Goal: Task Accomplishment & Management: Manage account settings

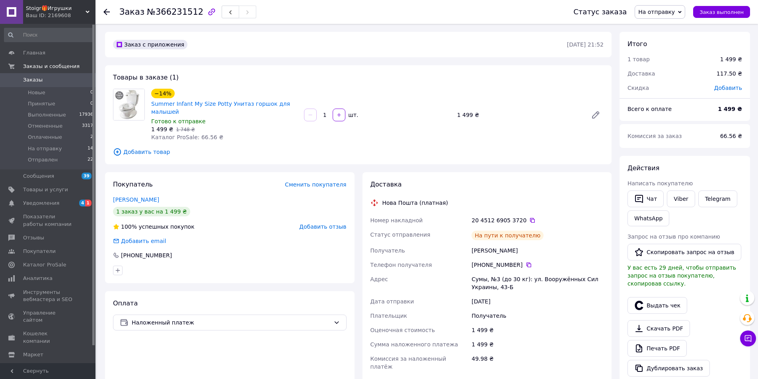
click at [88, 13] on icon at bounding box center [88, 12] width 4 height 4
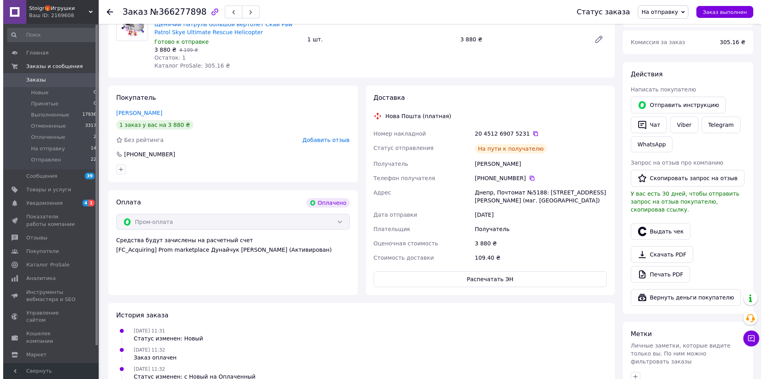
scroll to position [279, 0]
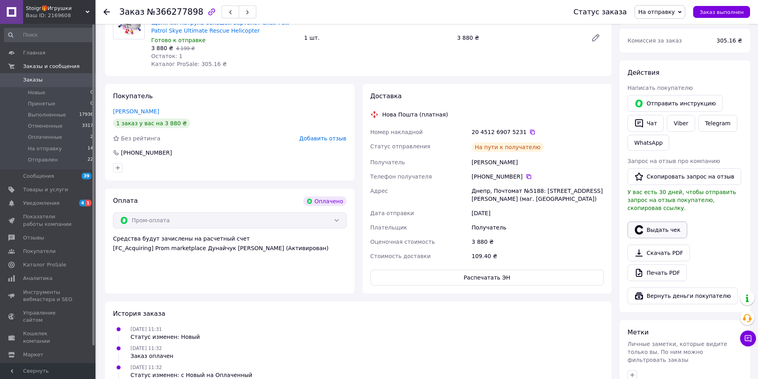
click at [660, 222] on button "Выдать чек" at bounding box center [658, 230] width 60 height 17
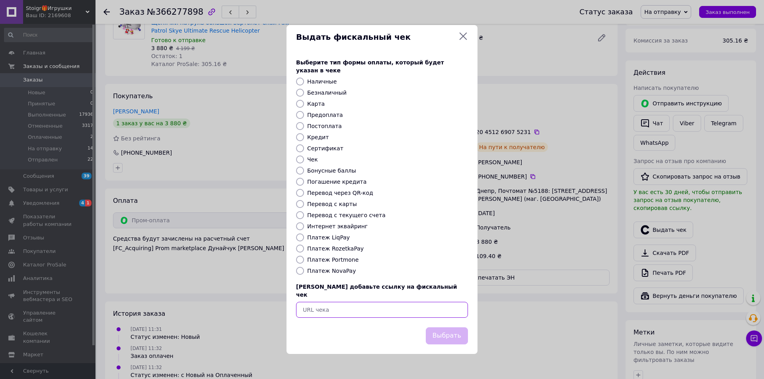
click at [397, 304] on input "text" at bounding box center [382, 310] width 172 height 16
paste input "https://check.checkbox.ua/bd1820fd-812a-4389-91a3-86665d828c63"
type input "https://check.checkbox.ua/bd1820fd-812a-4389-91a3-86665d828c63"
click at [457, 328] on button "Выбрать" at bounding box center [447, 336] width 42 height 17
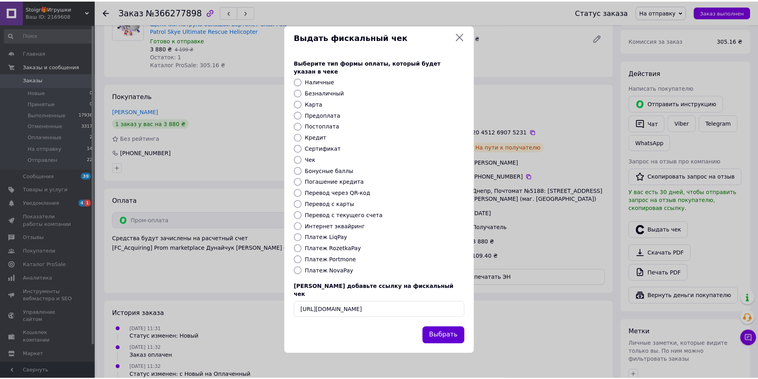
scroll to position [0, 0]
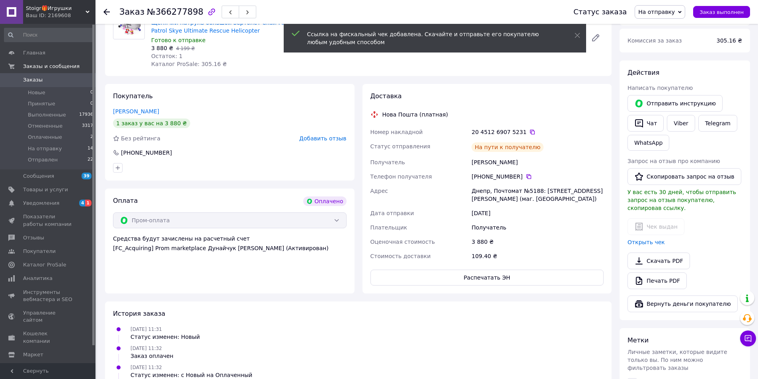
click at [667, 6] on span "На отправку" at bounding box center [660, 12] width 51 height 14
click at [663, 74] on li "Отправлен" at bounding box center [660, 76] width 50 height 12
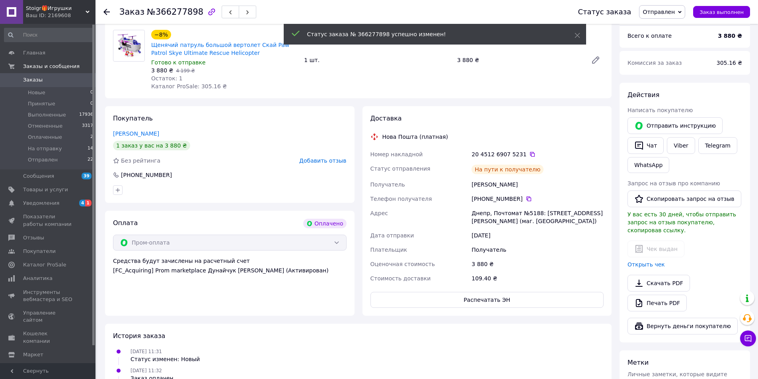
scroll to position [239, 0]
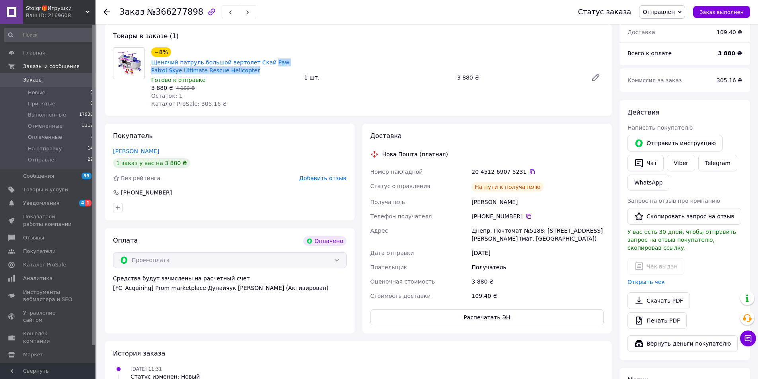
drag, startPoint x: 237, startPoint y: 69, endPoint x: 261, endPoint y: 65, distance: 24.6
click at [261, 65] on span "Щенячий патруль большой вертолет Скай Paw Patrol Skye Ultimate Rescue Helicopter" at bounding box center [224, 67] width 147 height 16
copy link "Paw Patrol Skye Ultimate Rescue Helicopter"
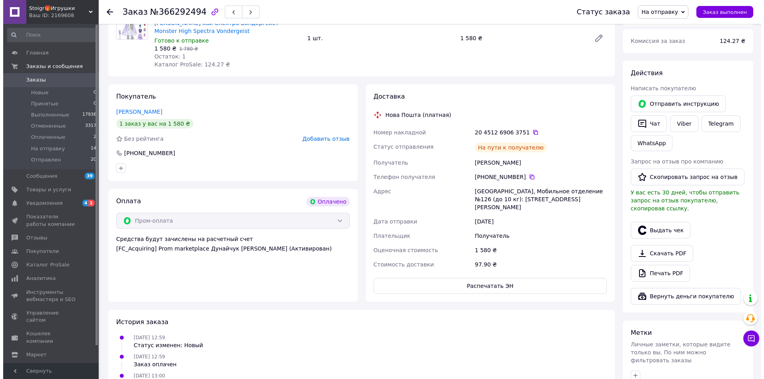
scroll to position [279, 0]
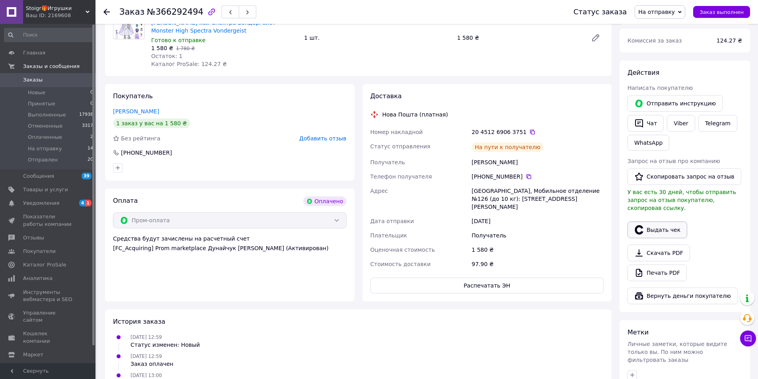
click at [665, 223] on button "Выдать чек" at bounding box center [658, 230] width 60 height 17
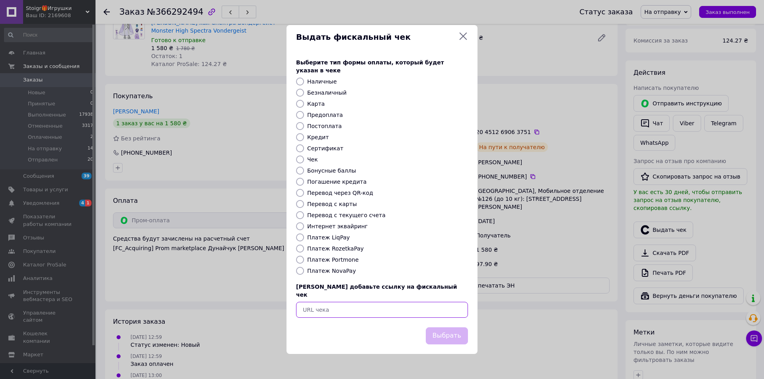
click at [405, 302] on input "text" at bounding box center [382, 310] width 172 height 16
paste input "https://check.checkbox.ua/53ca2949-f337-4954-addb-abfaa9760fb6"
type input "https://check.checkbox.ua/53ca2949-f337-4954-addb-abfaa9760fb6"
click at [453, 328] on button "Выбрать" at bounding box center [447, 336] width 42 height 17
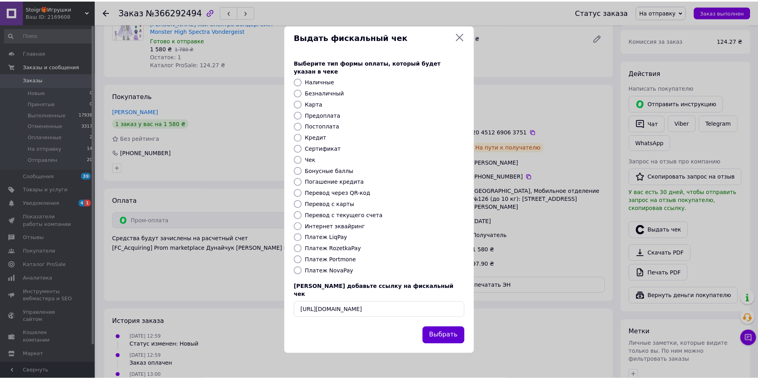
scroll to position [0, 0]
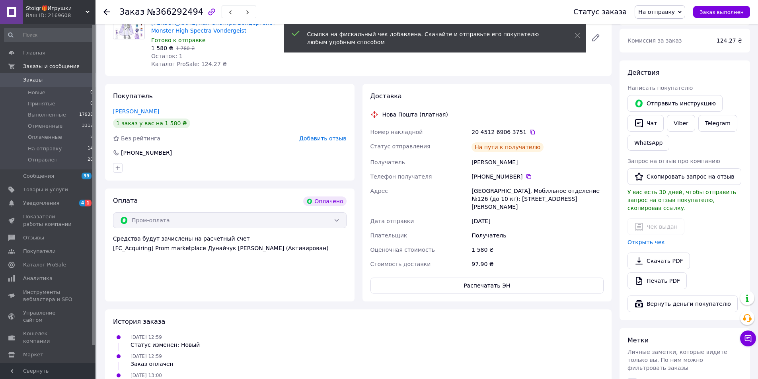
click at [672, 16] on span "На отправку" at bounding box center [660, 12] width 51 height 14
click at [666, 77] on li "Отправлен" at bounding box center [660, 76] width 50 height 12
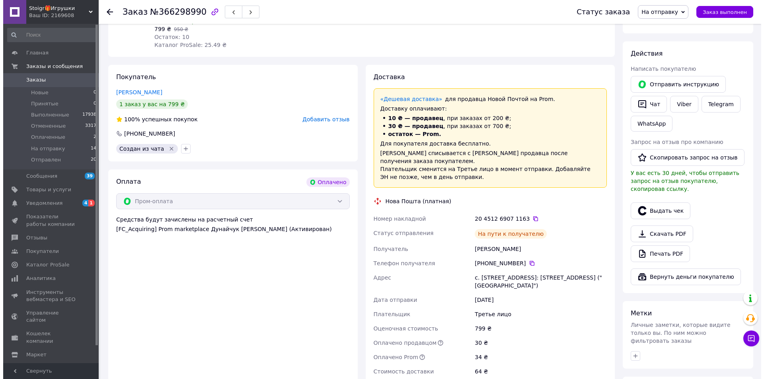
scroll to position [358, 0]
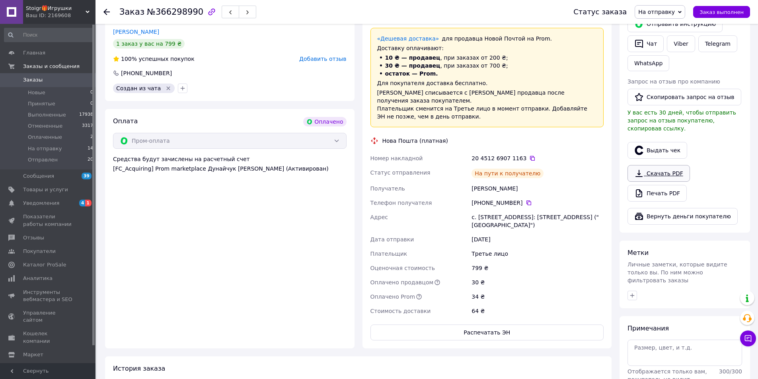
click at [658, 145] on button "Выдать чек" at bounding box center [658, 150] width 60 height 17
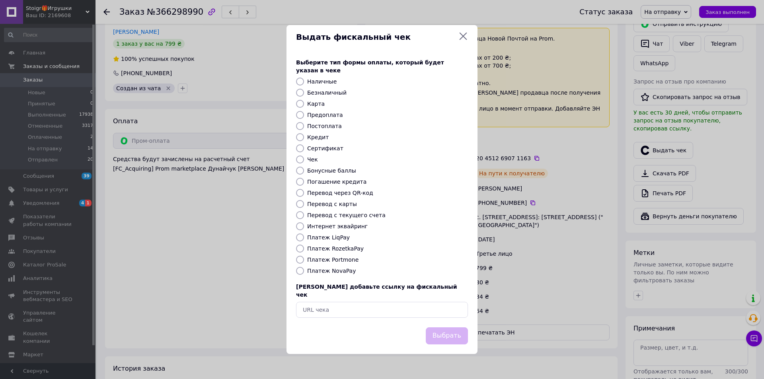
click at [405, 311] on div "Выберите тип формы оплаты, который будет указан в чеке Наличные Безналичный Кар…" at bounding box center [382, 188] width 191 height 279
click at [414, 303] on input "text" at bounding box center [382, 310] width 172 height 16
paste input "[URL][DOMAIN_NAME]"
type input "https://check.checkbox.ua/7631a18f-30d2-4c11-8eef-c73b1b11a421"
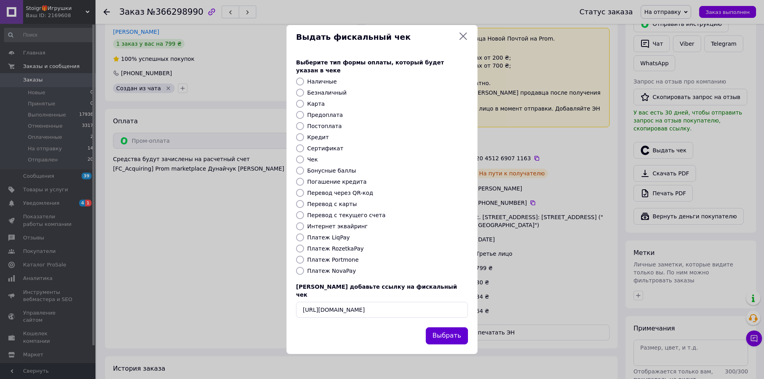
click at [453, 329] on button "Выбрать" at bounding box center [447, 336] width 42 height 17
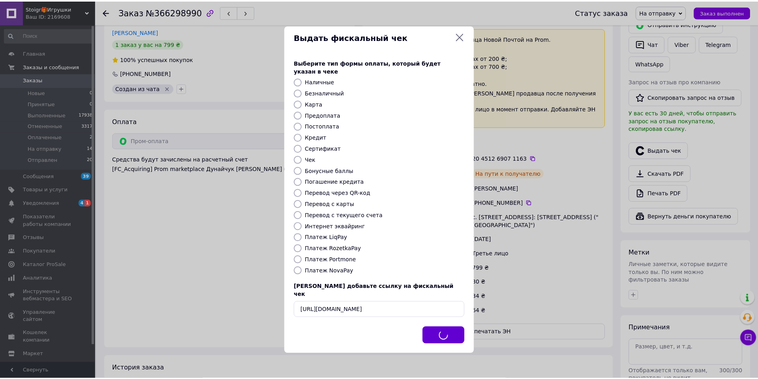
scroll to position [0, 0]
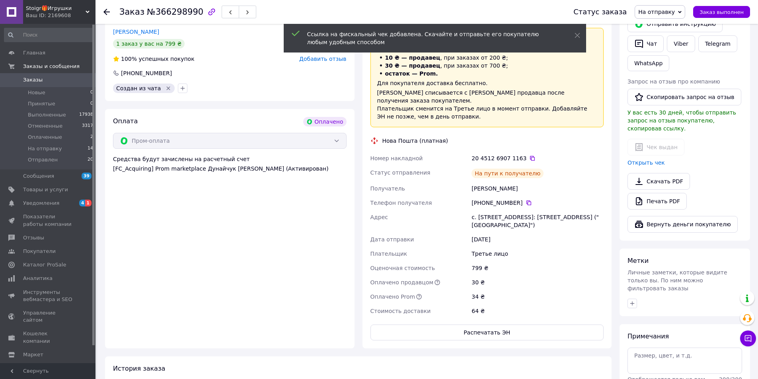
click at [675, 16] on span "На отправку" at bounding box center [660, 12] width 51 height 14
click at [667, 73] on li "Отправлен" at bounding box center [660, 76] width 50 height 12
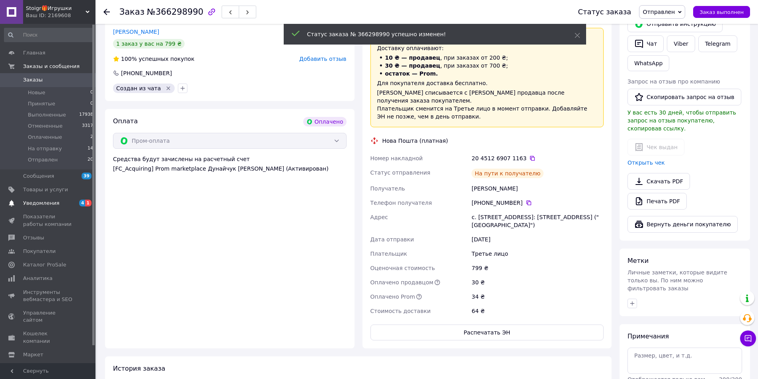
click at [49, 201] on span "Уведомления" at bounding box center [41, 203] width 36 height 7
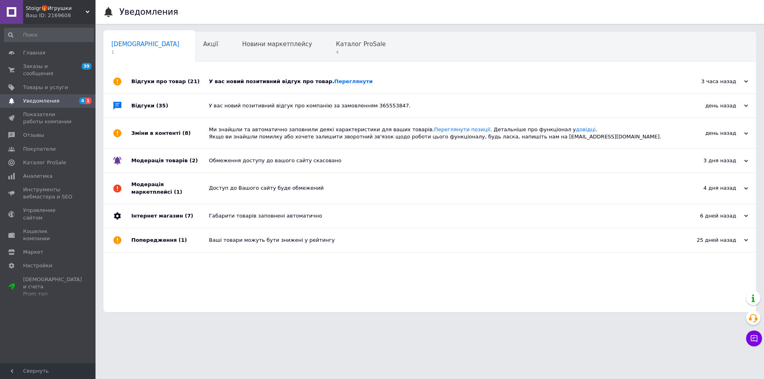
click at [277, 83] on div "У вас новий позитивний відгук про товар. [GEOGRAPHIC_DATA]" at bounding box center [439, 81] width 460 height 7
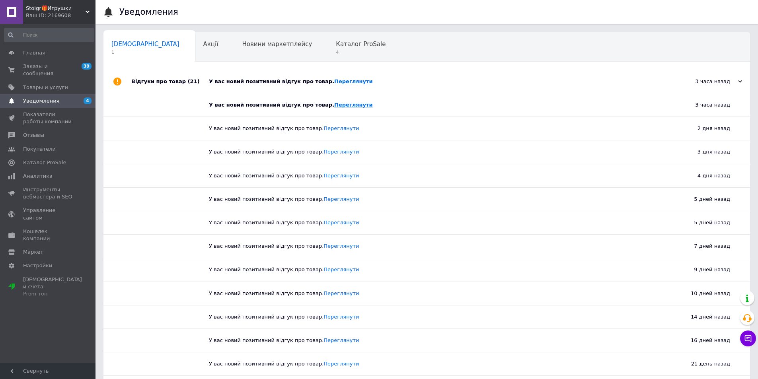
click at [334, 104] on link "Переглянути" at bounding box center [353, 105] width 39 height 6
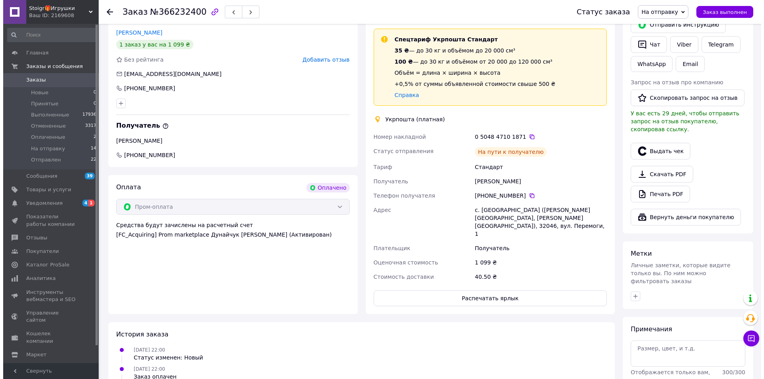
scroll to position [358, 0]
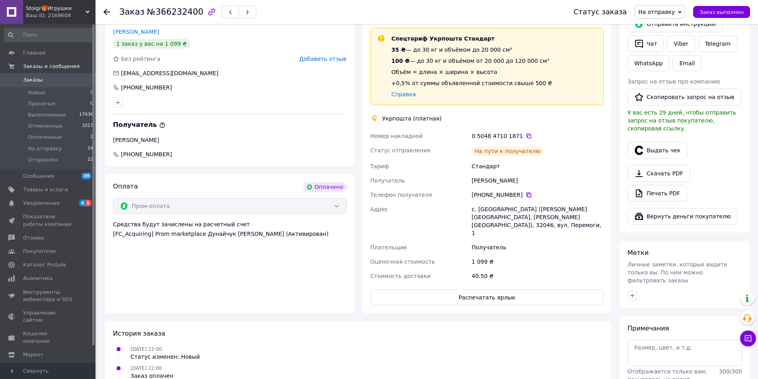
click at [526, 194] on icon at bounding box center [529, 195] width 6 height 6
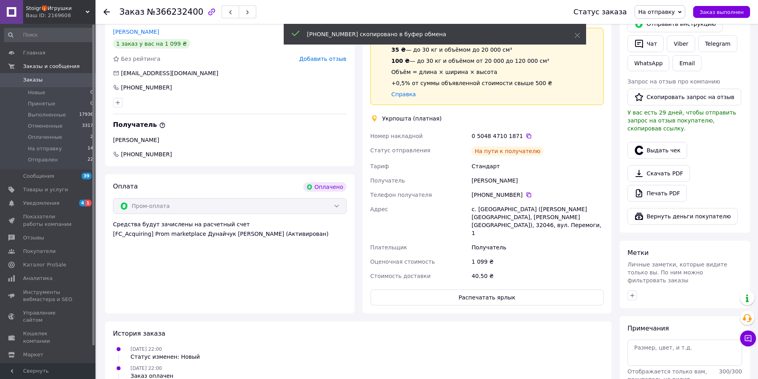
drag, startPoint x: 152, startPoint y: 253, endPoint x: 171, endPoint y: 252, distance: 19.5
click at [152, 253] on div "Оплата Оплачено Пром-оплата Средства будут зачислены на расчетный счет [FC_Acqu…" at bounding box center [230, 243] width 250 height 139
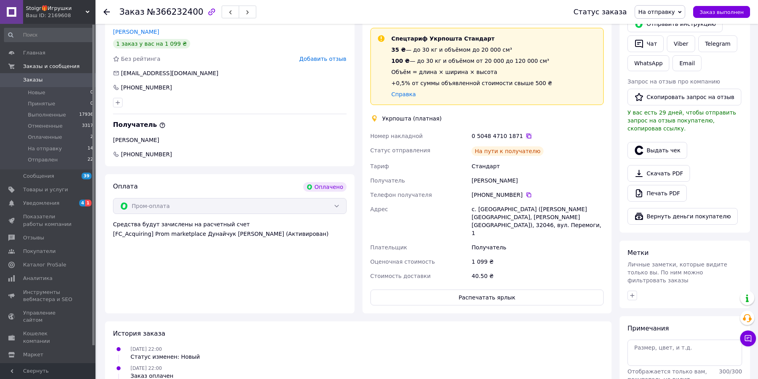
click at [526, 136] on icon at bounding box center [529, 136] width 6 height 6
click at [149, 86] on div "[PHONE_NUMBER]" at bounding box center [146, 88] width 53 height 8
copy div "[PHONE_NUMBER]"
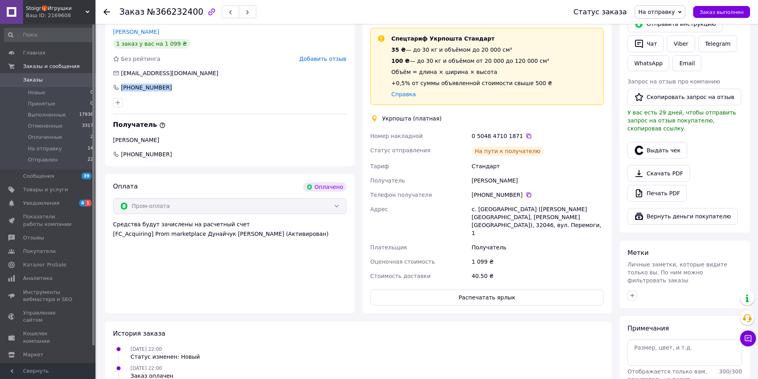
drag, startPoint x: 172, startPoint y: 103, endPoint x: 317, endPoint y: 130, distance: 146.7
click at [172, 103] on div at bounding box center [229, 102] width 237 height 13
click at [526, 137] on icon at bounding box center [529, 136] width 6 height 6
drag, startPoint x: 152, startPoint y: 276, endPoint x: 200, endPoint y: 265, distance: 49.1
click at [152, 276] on div "Оплата Оплачено Пром-оплата Средства будут зачислены на расчетный счет [FC_Acqu…" at bounding box center [230, 243] width 250 height 139
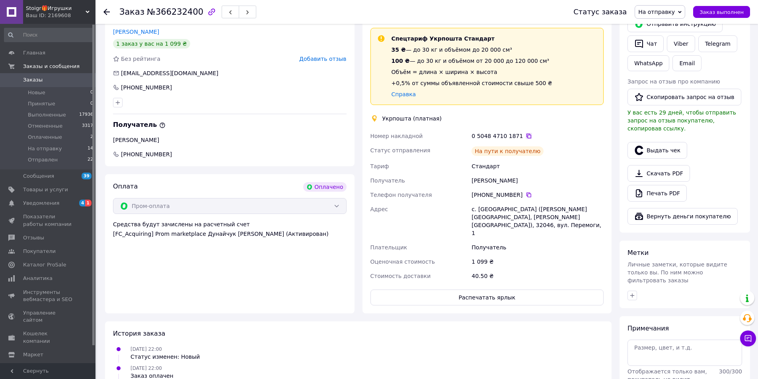
click at [526, 136] on icon at bounding box center [529, 136] width 6 height 6
click at [129, 286] on div "Оплата Оплачено Пром-оплата Средства будут зачислены на расчетный счет [FC_Acqu…" at bounding box center [230, 243] width 250 height 139
click at [660, 143] on button "Выдать чек" at bounding box center [658, 150] width 60 height 17
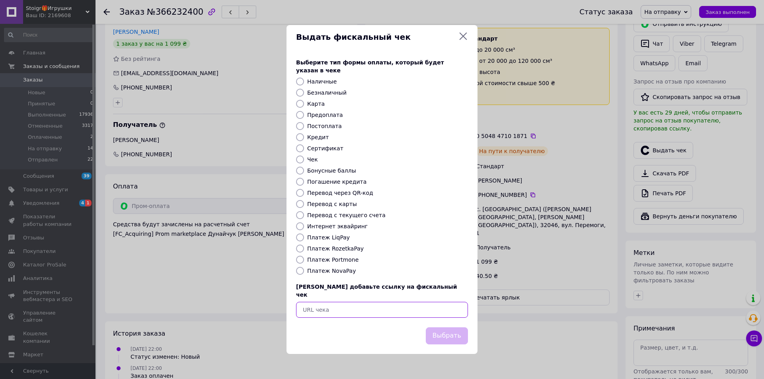
paste input "https://check.checkbox.ua/c00fc736-ebb6-4269-a93e-1760ce071710"
type input "https://check.checkbox.ua/c00fc736-ebb6-4269-a93e-1760ce071710"
click at [446, 330] on button "Выбрать" at bounding box center [447, 336] width 42 height 17
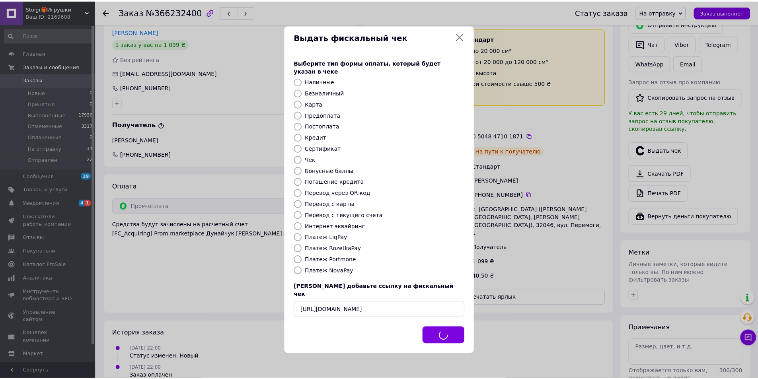
scroll to position [0, 0]
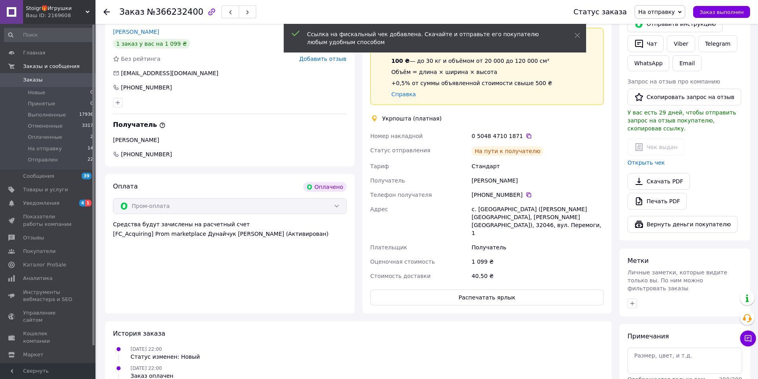
click at [671, 11] on span "На отправку" at bounding box center [657, 12] width 37 height 6
click at [671, 77] on li "Отправлен" at bounding box center [660, 76] width 50 height 12
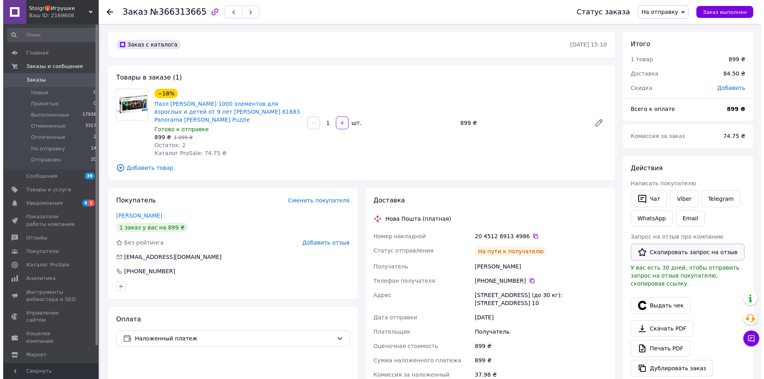
scroll to position [40, 0]
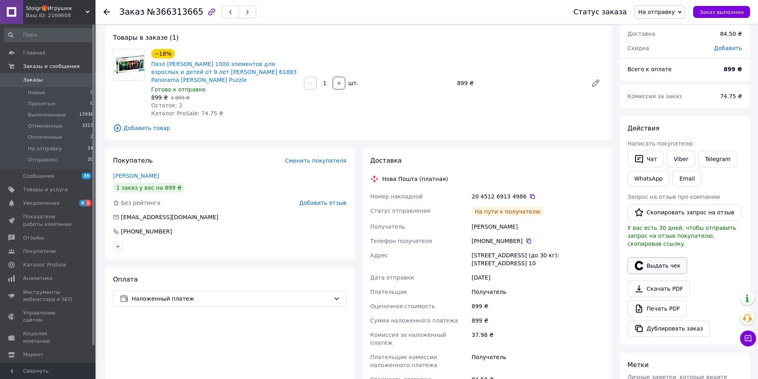
click at [663, 258] on button "Выдать чек" at bounding box center [658, 266] width 60 height 17
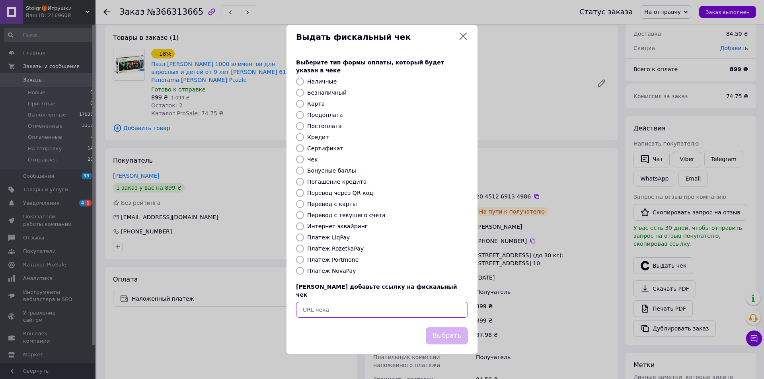
click at [427, 304] on input "text" at bounding box center [382, 310] width 172 height 16
paste input "https://check.checkbox.ua/5f47c5c7-1ccd-4e28-bdca-e08671c97fa1"
type input "https://check.checkbox.ua/5f47c5c7-1ccd-4e28-bdca-e08671c97fa1"
click at [452, 334] on button "Выбрать" at bounding box center [447, 336] width 42 height 17
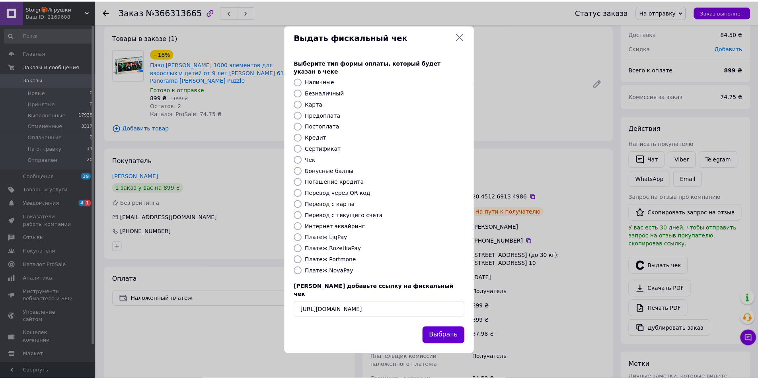
scroll to position [0, 0]
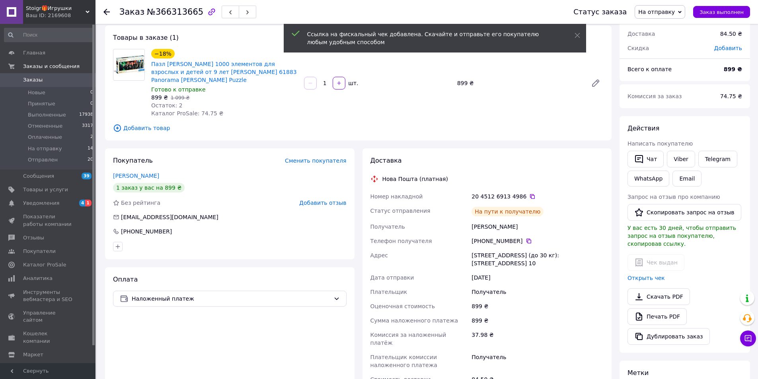
click at [659, 9] on span "На отправку" at bounding box center [657, 12] width 37 height 6
click at [674, 73] on li "Отправлен" at bounding box center [660, 76] width 50 height 12
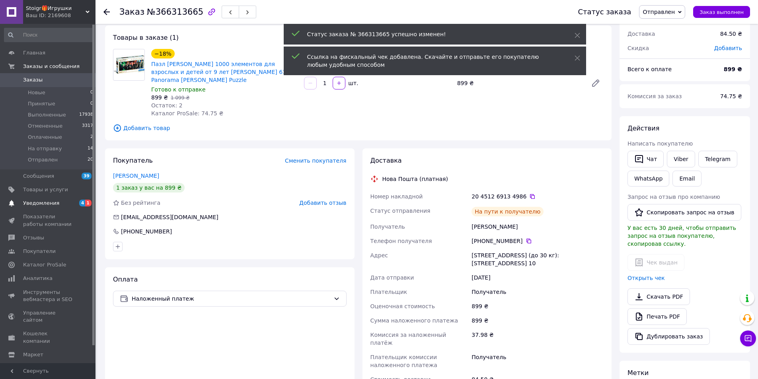
click at [63, 204] on span "Уведомления" at bounding box center [48, 203] width 51 height 7
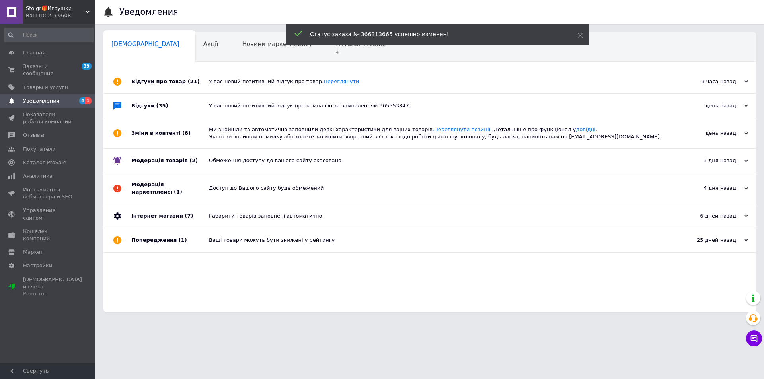
click at [393, 73] on div "У вас новий позитивний відгук про товар. Переглянути" at bounding box center [439, 82] width 460 height 24
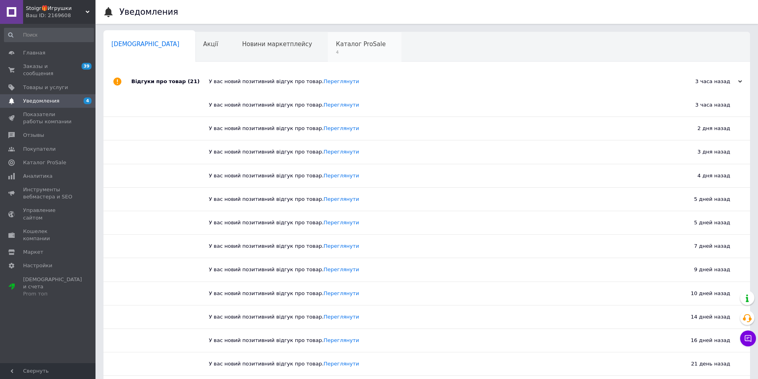
click at [328, 57] on div "Каталог ProSale 4" at bounding box center [365, 47] width 74 height 30
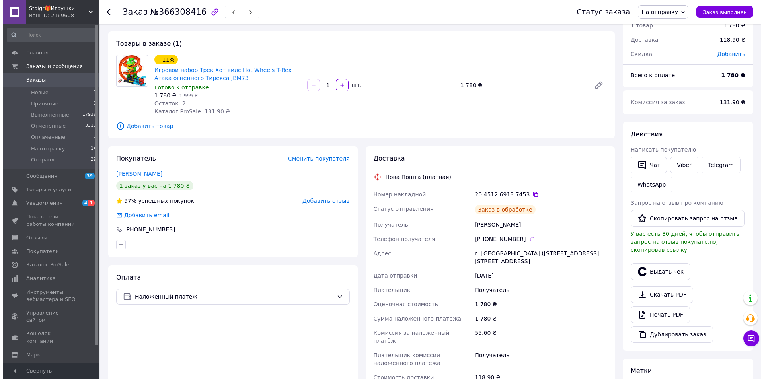
scroll to position [80, 0]
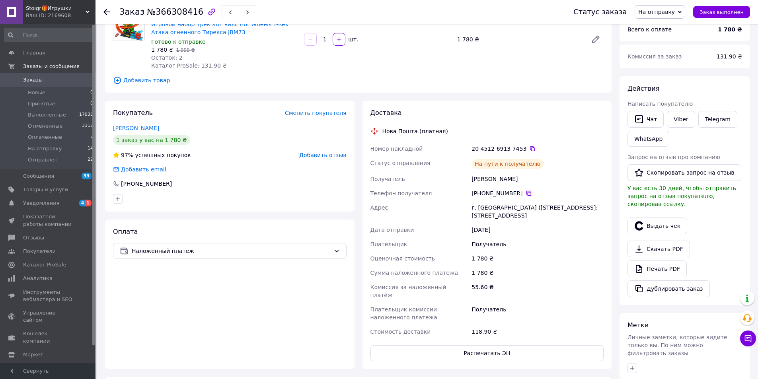
click at [526, 195] on icon at bounding box center [529, 193] width 6 height 6
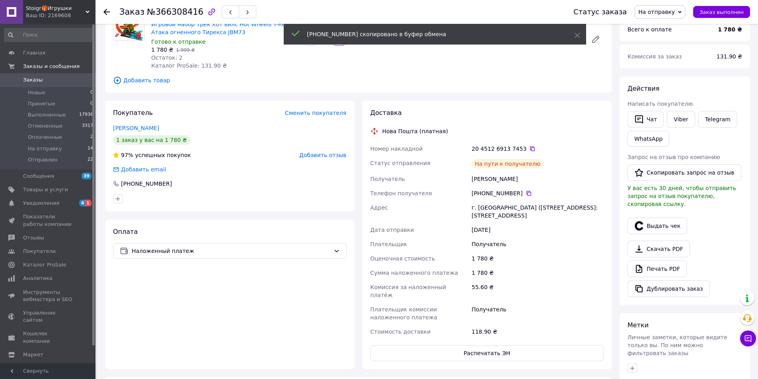
drag, startPoint x: 151, startPoint y: 307, endPoint x: 158, endPoint y: 306, distance: 8.1
click at [152, 307] on div "Оплата Наложенный платеж" at bounding box center [230, 295] width 250 height 150
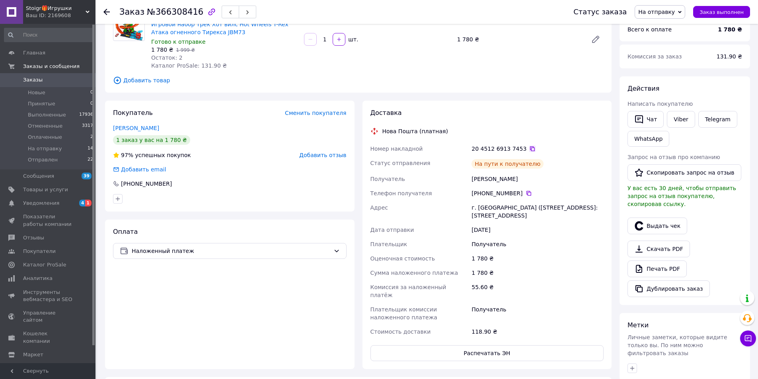
click at [530, 148] on icon at bounding box center [533, 149] width 6 height 6
click at [649, 221] on button "Выдать чек" at bounding box center [658, 226] width 60 height 17
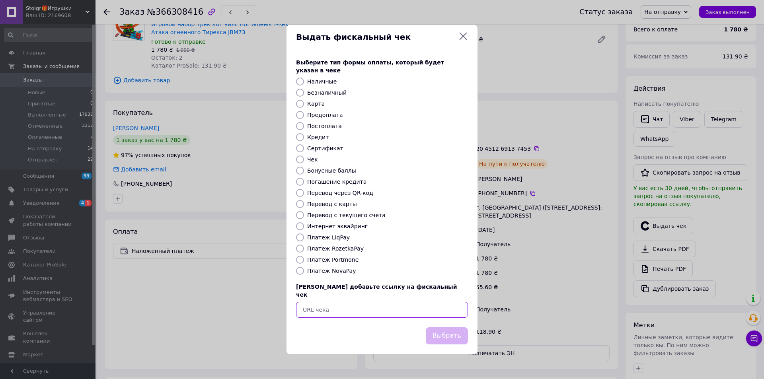
click at [406, 302] on input "text" at bounding box center [382, 310] width 172 height 16
paste input "https://check.checkbox.ua/c982889c-2db7-448b-8e12-13559a7358d4"
type input "https://check.checkbox.ua/c982889c-2db7-448b-8e12-13559a7358d4"
click at [438, 328] on button "Выбрать" at bounding box center [447, 336] width 42 height 17
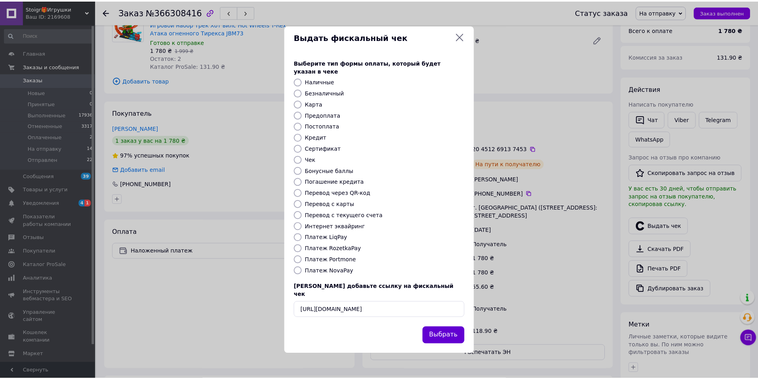
scroll to position [0, 0]
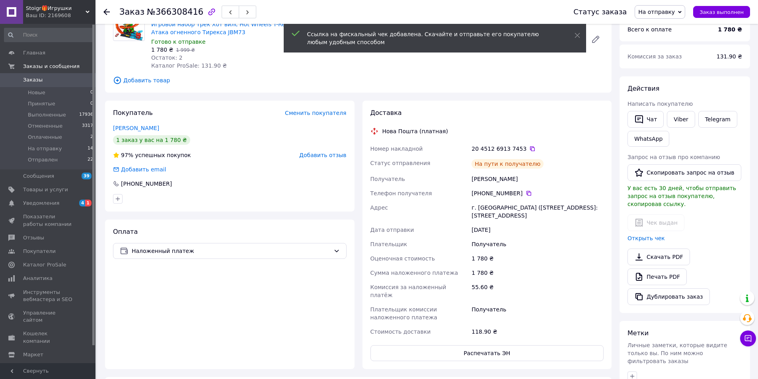
click at [665, 4] on div "Статус заказа На отправку Принят Выполнен Отменен Оплаченный Отправлен Заказ вы…" at bounding box center [654, 12] width 193 height 24
click at [663, 11] on span "На отправку" at bounding box center [657, 12] width 37 height 6
click at [660, 74] on li "Отправлен" at bounding box center [660, 76] width 50 height 12
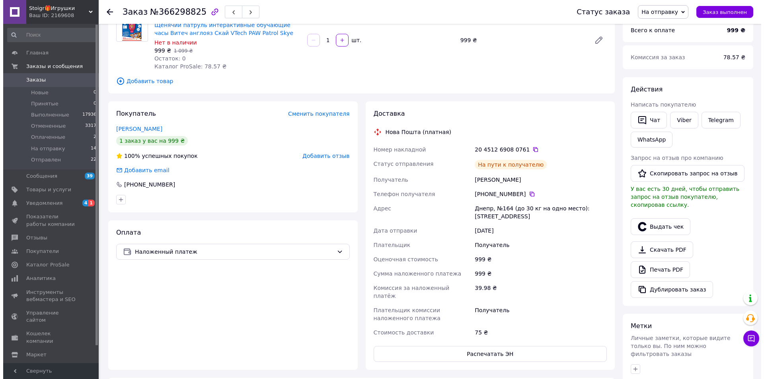
scroll to position [80, 0]
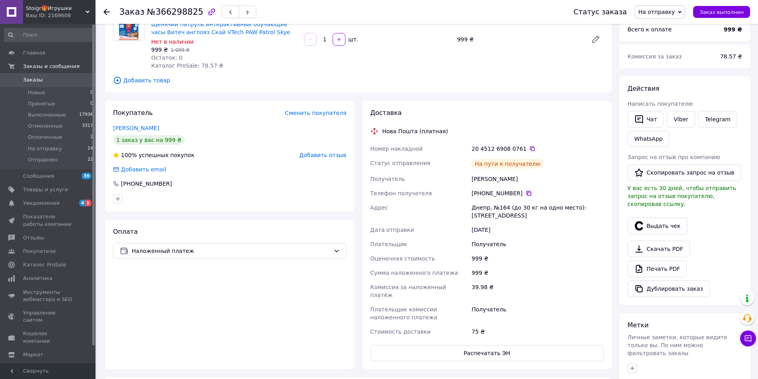
click at [526, 192] on icon at bounding box center [529, 193] width 6 height 6
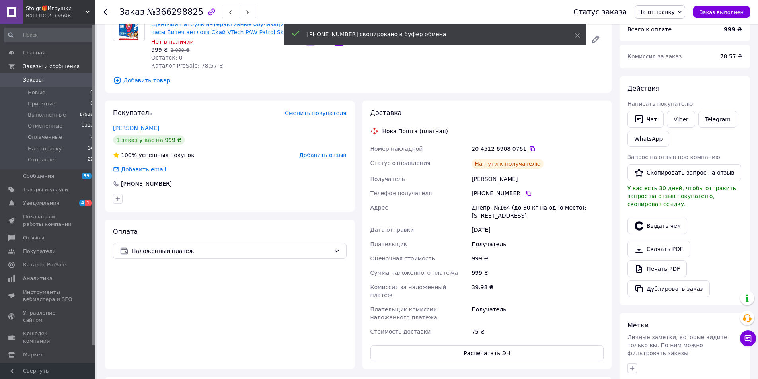
click at [152, 309] on div "Оплата Наложенный платеж" at bounding box center [230, 295] width 250 height 150
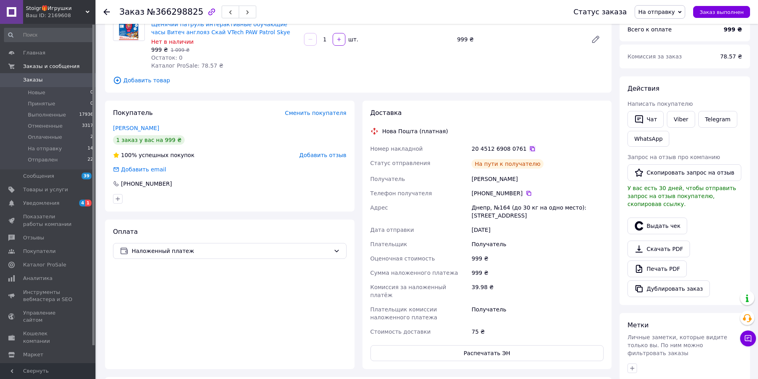
click at [521, 147] on div "20 4512 6908 0761" at bounding box center [538, 149] width 132 height 8
click at [530, 150] on icon at bounding box center [532, 149] width 5 height 5
drag, startPoint x: 166, startPoint y: 96, endPoint x: 411, endPoint y: 124, distance: 246.8
click at [166, 96] on div "Заказ с приложения 12.10.2025 • 13:37 Товары в заказе (1) −9% Щенячий патруль и…" at bounding box center [358, 248] width 515 height 592
click at [530, 146] on icon at bounding box center [533, 149] width 6 height 6
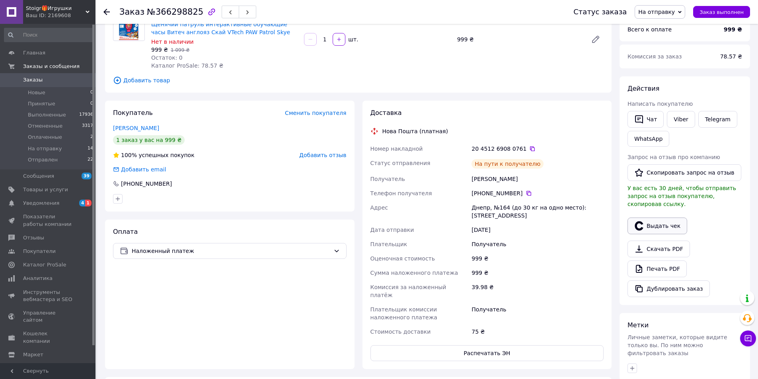
click at [673, 219] on button "Выдать чек" at bounding box center [658, 226] width 60 height 17
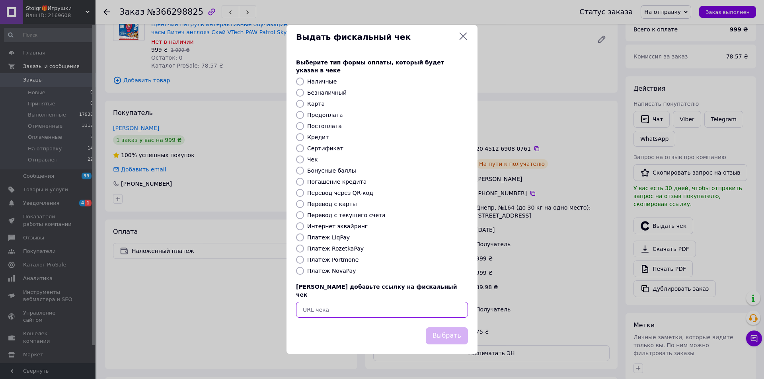
click at [431, 306] on input "text" at bounding box center [382, 310] width 172 height 16
paste input "https://check.checkbox.ua/0da4b357-0fba-4d00-a3da-830a230864f5"
type input "https://check.checkbox.ua/0da4b357-0fba-4d00-a3da-830a230864f5"
click at [445, 330] on button "Выбрать" at bounding box center [447, 336] width 42 height 17
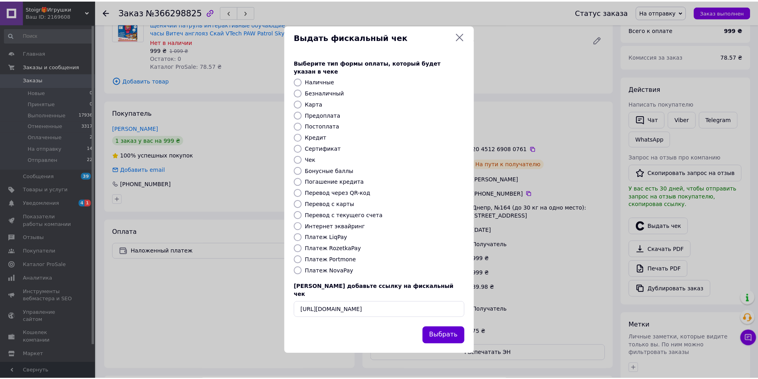
scroll to position [0, 0]
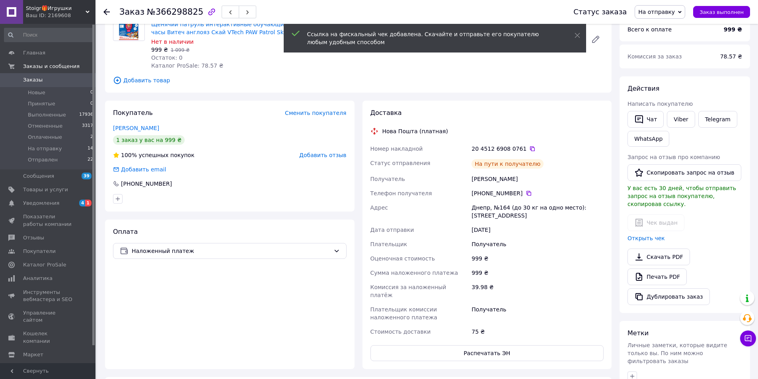
click at [673, 9] on span "На отправку" at bounding box center [657, 12] width 37 height 6
click at [671, 76] on li "Отправлен" at bounding box center [660, 76] width 50 height 12
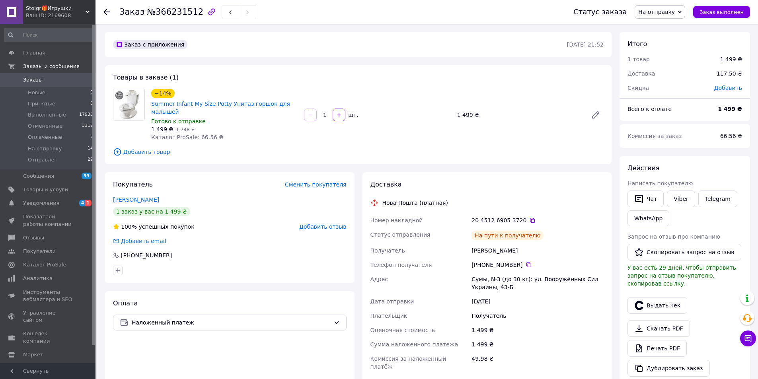
scroll to position [80, 0]
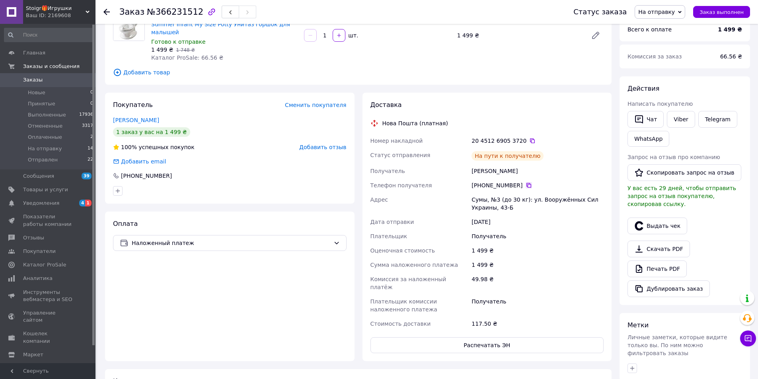
click at [526, 182] on icon at bounding box center [529, 185] width 6 height 6
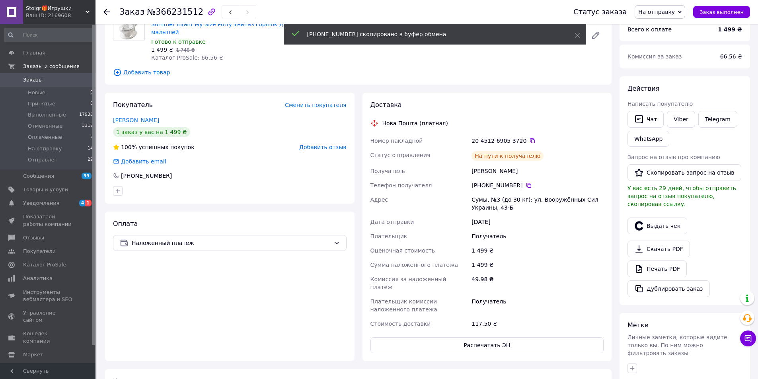
click at [147, 285] on div "Оплата Наложенный платеж" at bounding box center [230, 287] width 250 height 150
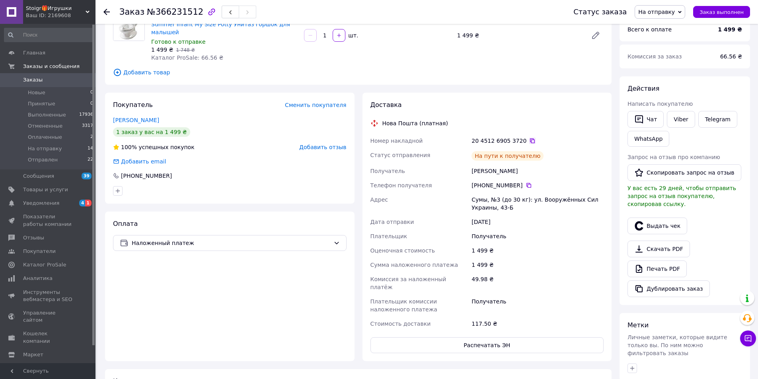
click at [530, 138] on icon at bounding box center [533, 141] width 6 height 6
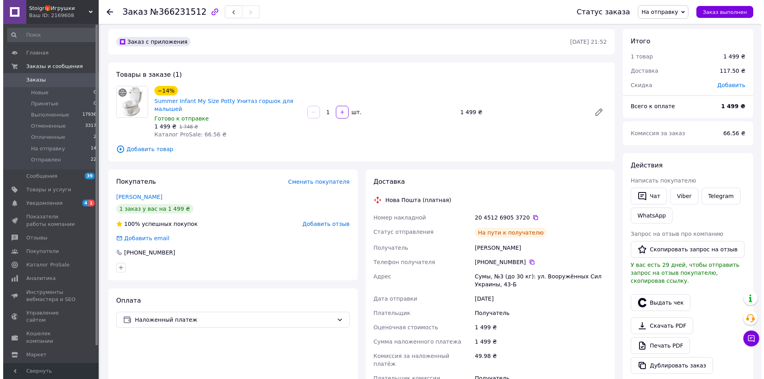
scroll to position [0, 0]
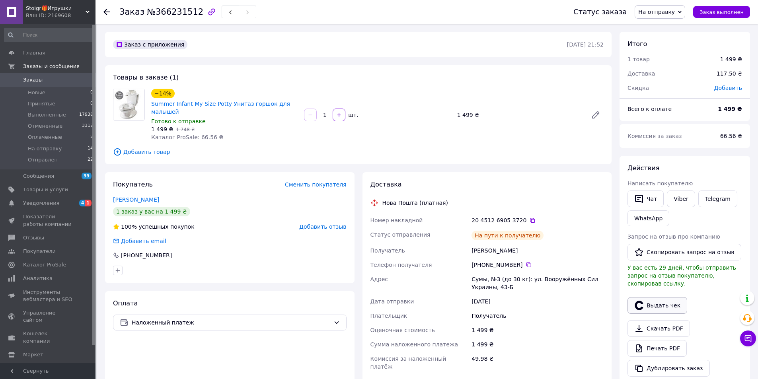
click at [663, 301] on button "Выдать чек" at bounding box center [658, 305] width 60 height 17
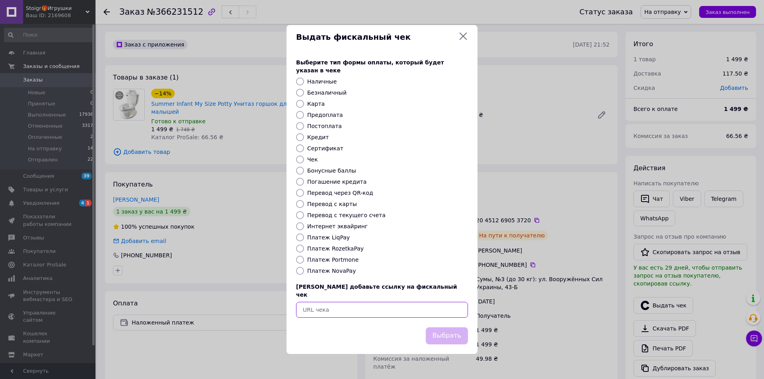
click at [356, 302] on input "text" at bounding box center [382, 310] width 172 height 16
paste input "https://check.checkbox.ua/6bb84a69-d0ab-4e39-85ca-07d27e052dfc"
type input "https://check.checkbox.ua/6bb84a69-d0ab-4e39-85ca-07d27e052dfc"
click at [431, 328] on button "Выбрать" at bounding box center [447, 336] width 42 height 17
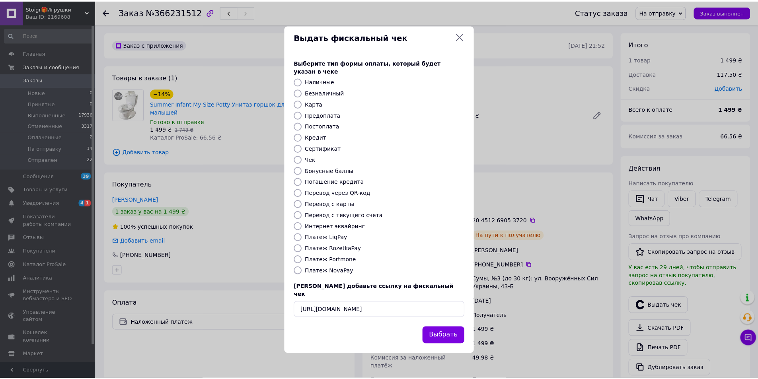
scroll to position [0, 0]
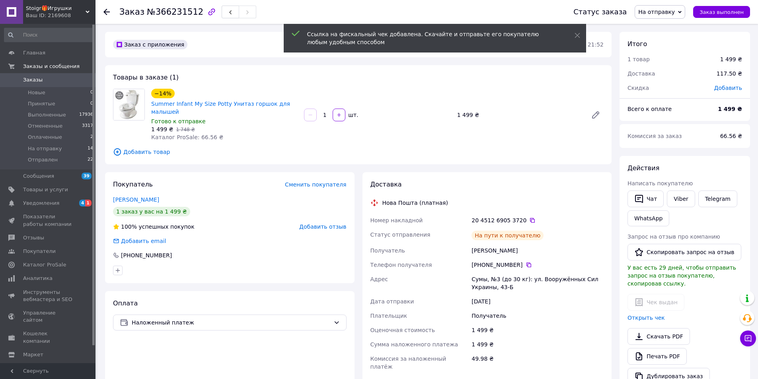
click at [674, 14] on span "На отправку" at bounding box center [657, 12] width 37 height 6
click at [663, 76] on li "Отправлен" at bounding box center [660, 76] width 50 height 12
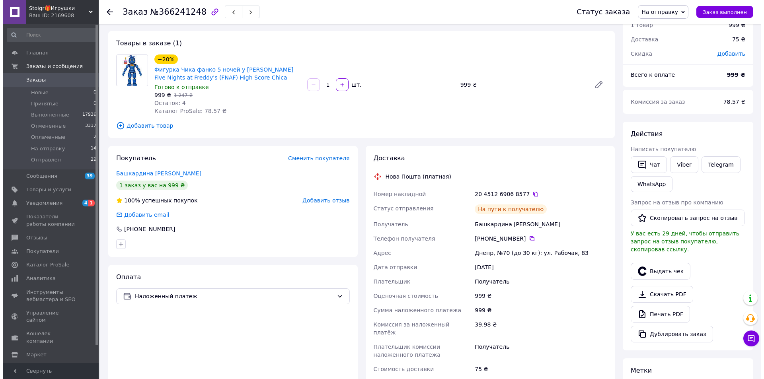
scroll to position [80, 0]
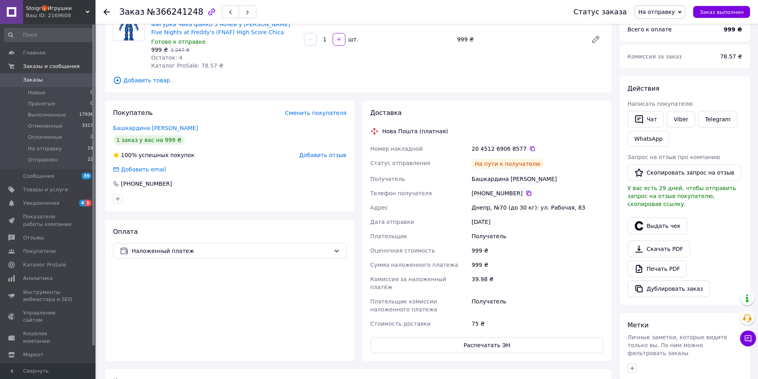
click at [527, 194] on icon at bounding box center [529, 193] width 5 height 5
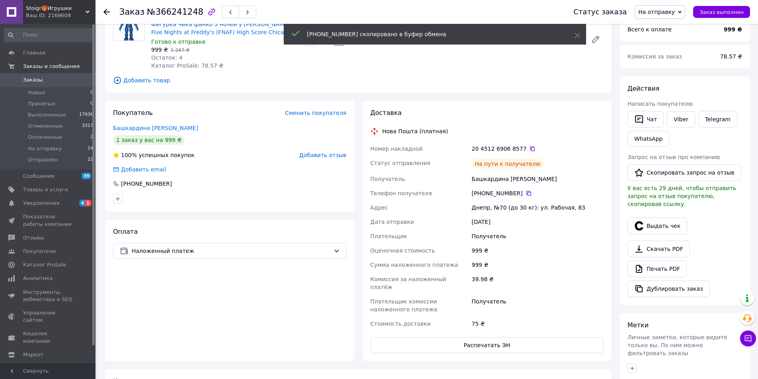
click at [160, 297] on div "Оплата Наложенный платеж" at bounding box center [230, 291] width 250 height 142
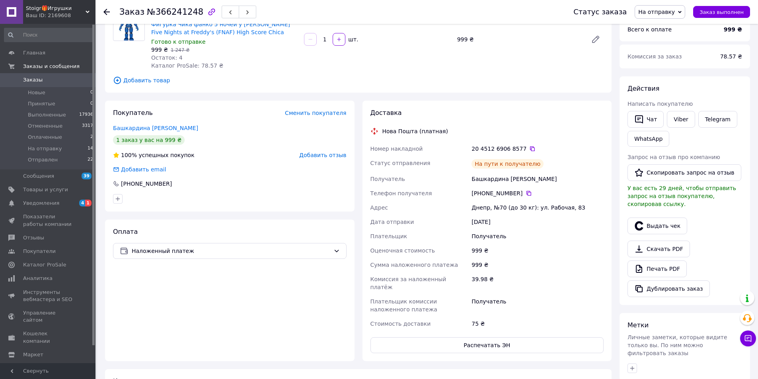
click at [520, 147] on div "20 4512 6906 8577" at bounding box center [538, 149] width 132 height 8
click at [530, 149] on icon at bounding box center [533, 149] width 6 height 6
click at [149, 307] on div "Оплата Наложенный платеж" at bounding box center [230, 291] width 250 height 142
click at [530, 150] on icon at bounding box center [533, 149] width 6 height 6
click at [661, 218] on button "Выдать чек" at bounding box center [658, 226] width 60 height 17
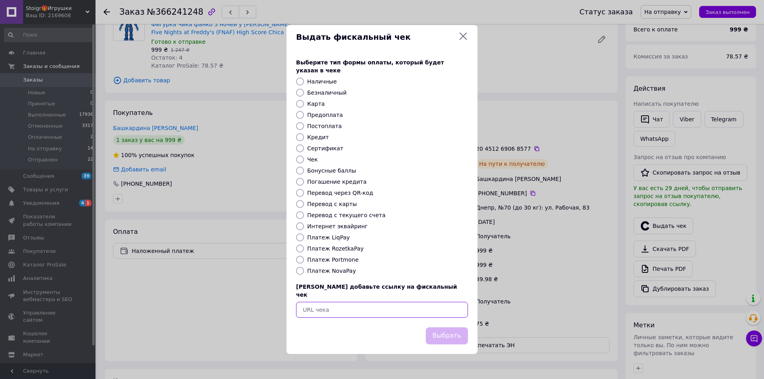
click at [420, 305] on input "text" at bounding box center [382, 310] width 172 height 16
paste input "https://check.checkbox.ua/f8fc456d-9ce6-4996-b41e-5927f80969ff"
type input "https://check.checkbox.ua/f8fc456d-9ce6-4996-b41e-5927f80969ff"
click at [446, 328] on button "Выбрать" at bounding box center [447, 336] width 42 height 17
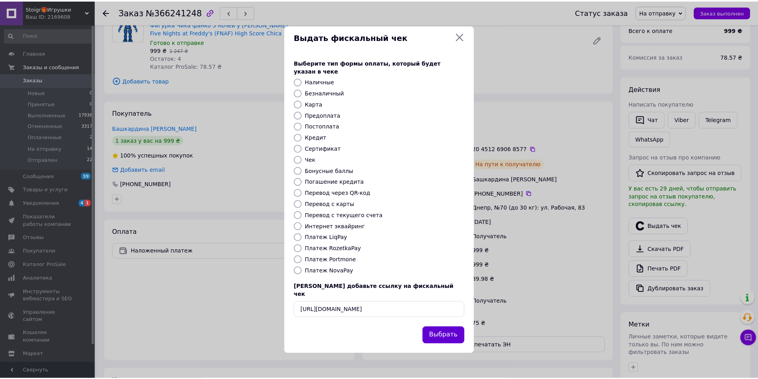
scroll to position [0, 0]
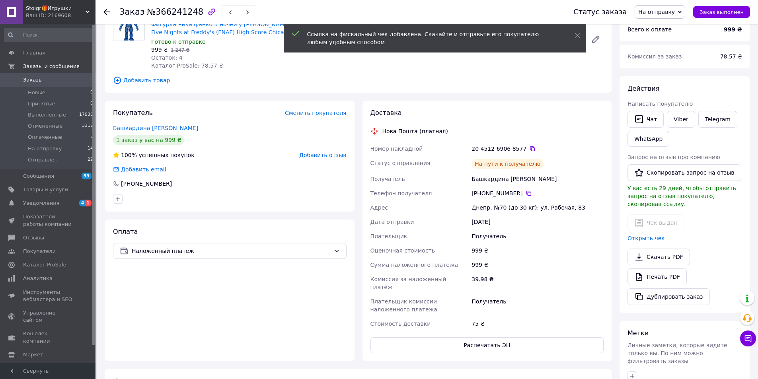
click at [662, 19] on div "Статус заказа На отправку Принят Выполнен Отменен Оплаченный Отправлен Заказ вы…" at bounding box center [654, 12] width 193 height 24
click at [665, 14] on span "На отправку" at bounding box center [657, 12] width 37 height 6
click at [670, 73] on li "Отправлен" at bounding box center [660, 76] width 50 height 12
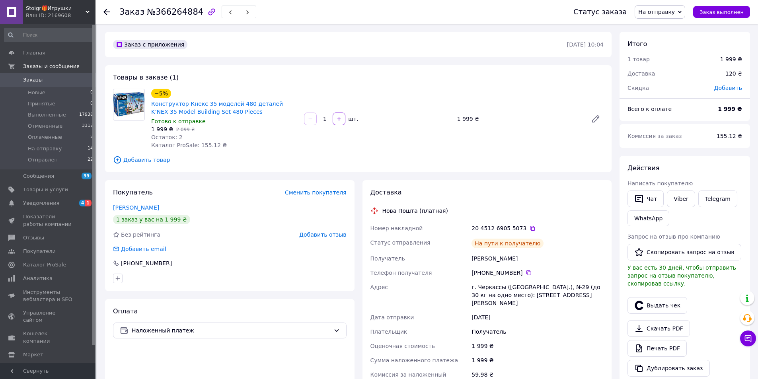
scroll to position [80, 0]
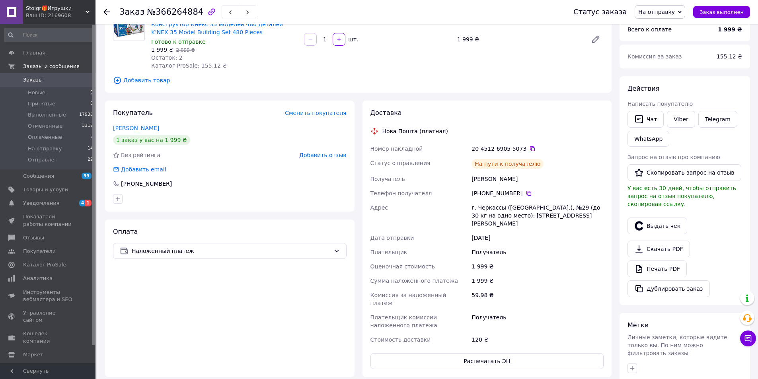
click at [528, 194] on div "[PHONE_NUMBER]" at bounding box center [538, 194] width 132 height 8
click at [526, 194] on icon at bounding box center [529, 193] width 6 height 6
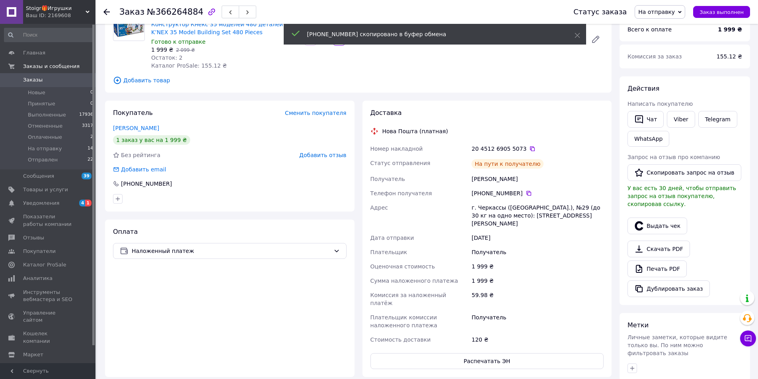
drag, startPoint x: 133, startPoint y: 315, endPoint x: 302, endPoint y: 216, distance: 195.4
click at [133, 315] on div "Оплата Наложенный платеж" at bounding box center [230, 299] width 250 height 158
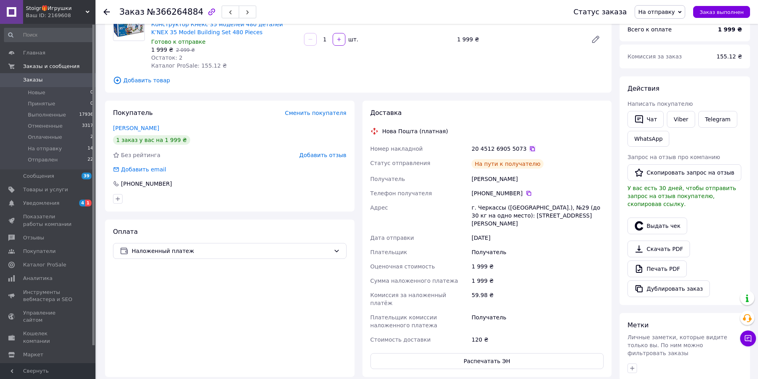
click at [530, 148] on icon at bounding box center [532, 149] width 5 height 5
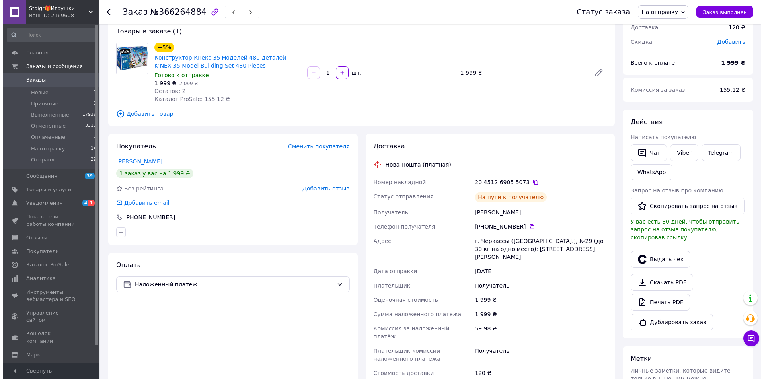
scroll to position [0, 0]
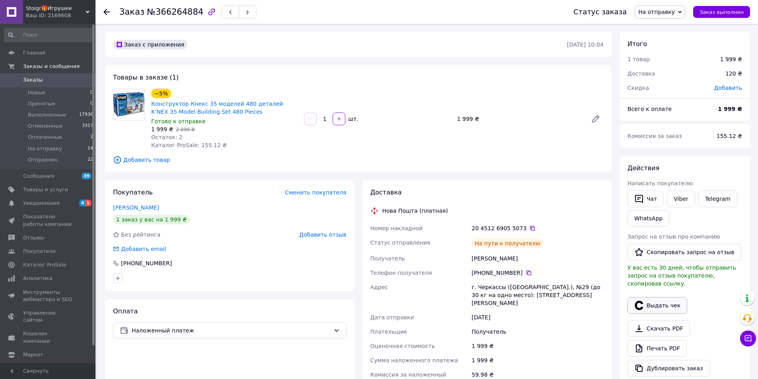
click at [669, 297] on button "Выдать чек" at bounding box center [658, 305] width 60 height 17
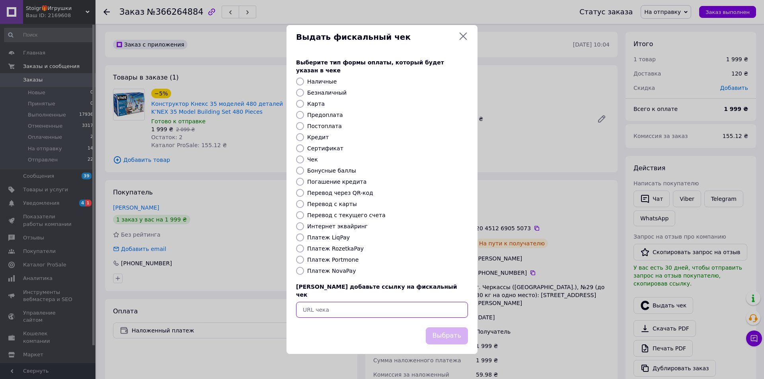
click at [382, 303] on input "text" at bounding box center [382, 310] width 172 height 16
paste input "[URL][DOMAIN_NAME]"
type input "https://check.checkbox.ua/6fb7ff4c-f7ec-4b9a-a7eb-2c9dc6d15b0e"
click at [450, 328] on button "Выбрать" at bounding box center [447, 336] width 42 height 17
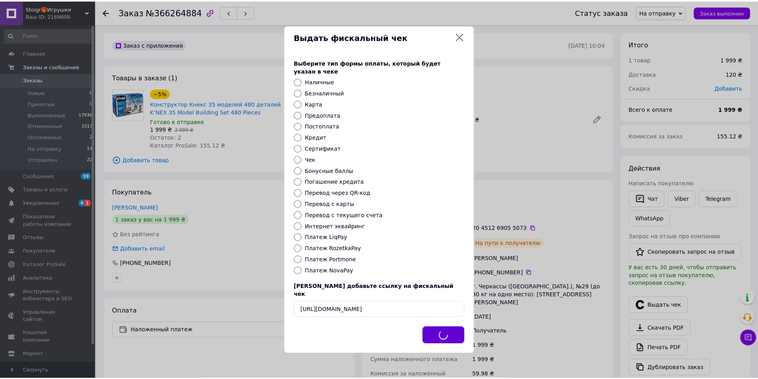
scroll to position [0, 0]
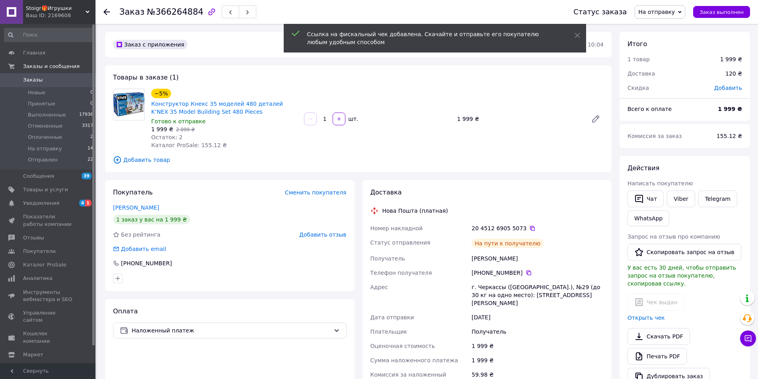
click at [675, 12] on span "На отправку" at bounding box center [657, 12] width 37 height 6
click at [671, 77] on li "Отправлен" at bounding box center [660, 76] width 50 height 12
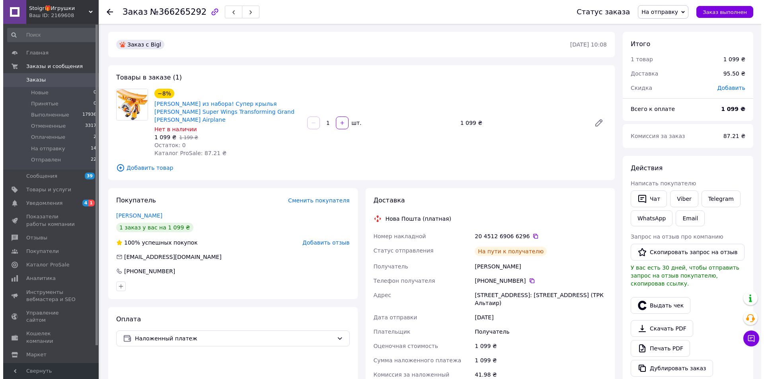
scroll to position [80, 0]
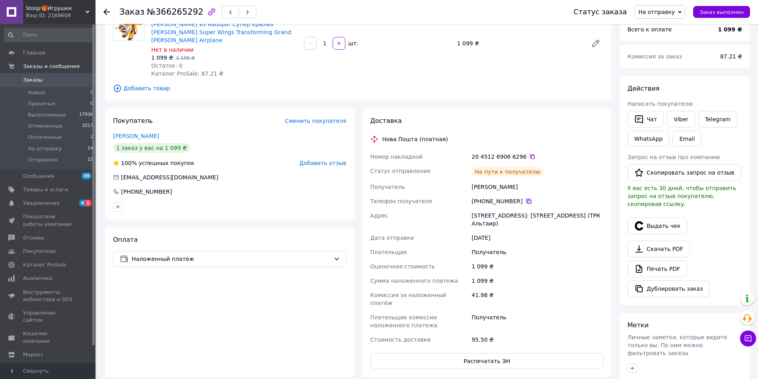
click at [526, 198] on icon at bounding box center [529, 201] width 6 height 6
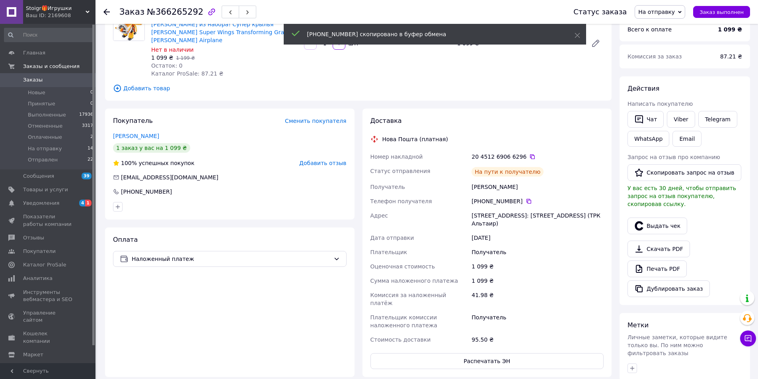
click at [174, 283] on div "Оплата Наложенный платеж" at bounding box center [230, 303] width 250 height 150
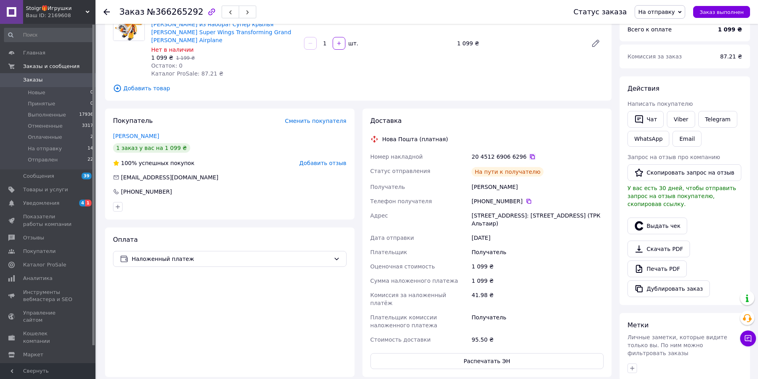
click at [530, 154] on icon at bounding box center [533, 157] width 6 height 6
click at [175, 309] on div "Оплата Наложенный платеж" at bounding box center [230, 303] width 250 height 150
click at [665, 219] on button "Выдать чек" at bounding box center [658, 226] width 60 height 17
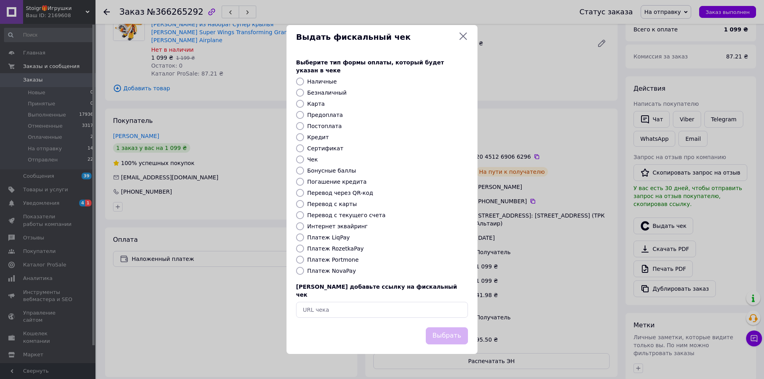
click at [401, 291] on span "[PERSON_NAME] добавьте ссылку на фискальный чек" at bounding box center [376, 291] width 161 height 14
click at [409, 305] on input "text" at bounding box center [382, 310] width 172 height 16
paste input "[URL][DOMAIN_NAME]"
type input "[URL][DOMAIN_NAME]"
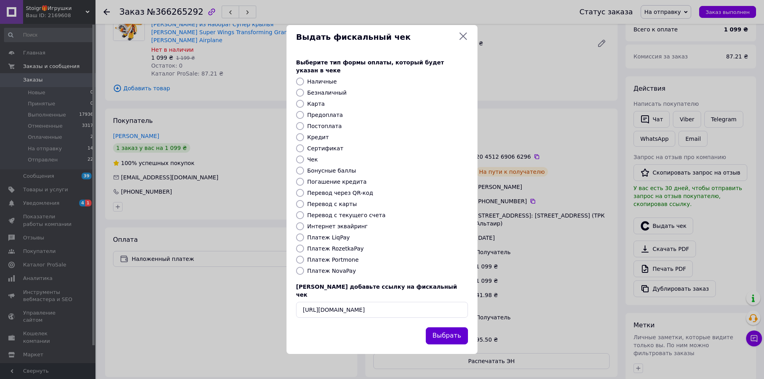
click at [452, 328] on button "Выбрать" at bounding box center [447, 336] width 42 height 17
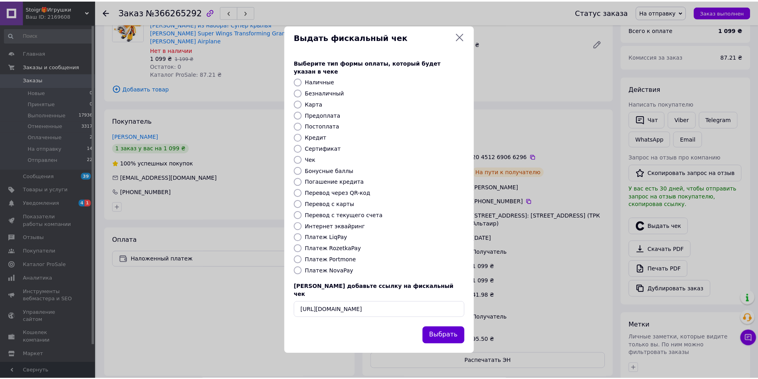
scroll to position [0, 0]
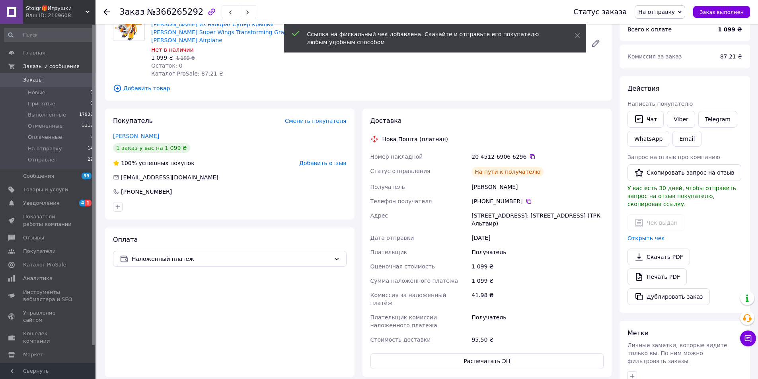
click at [667, 14] on span "На отправку" at bounding box center [657, 12] width 37 height 6
click at [661, 80] on li "Отправлен" at bounding box center [660, 76] width 50 height 12
